Goal: Transaction & Acquisition: Purchase product/service

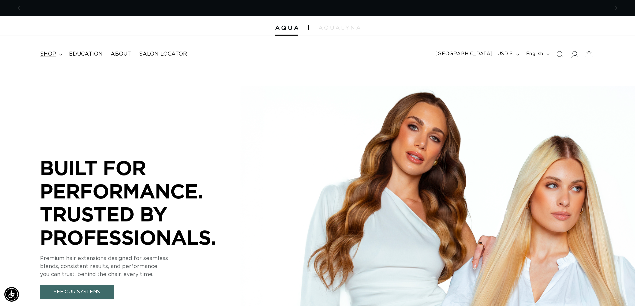
scroll to position [0, 587]
click at [48, 55] on span "shop" at bounding box center [48, 54] width 16 height 7
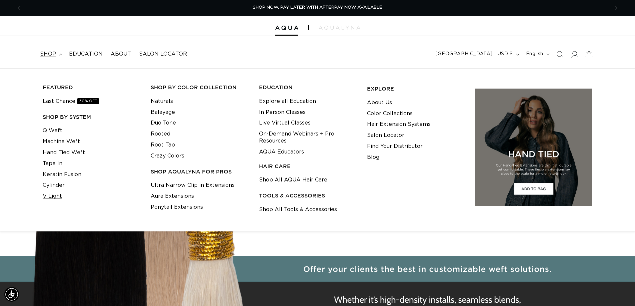
click at [58, 197] on link "V Light" at bounding box center [52, 196] width 19 height 11
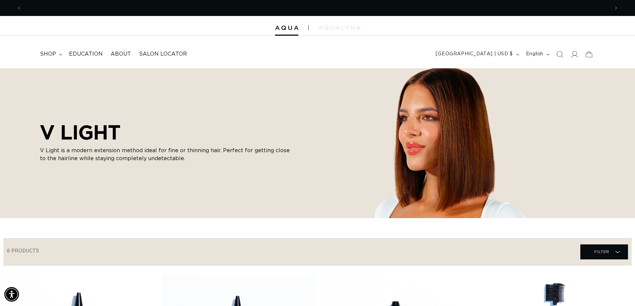
scroll to position [0, 587]
